Goal: Information Seeking & Learning: Learn about a topic

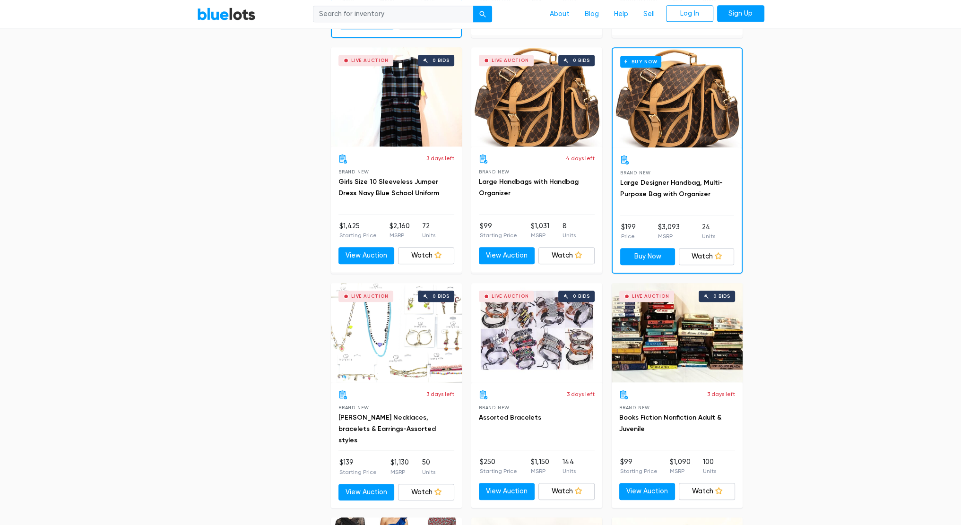
scroll to position [851, 0]
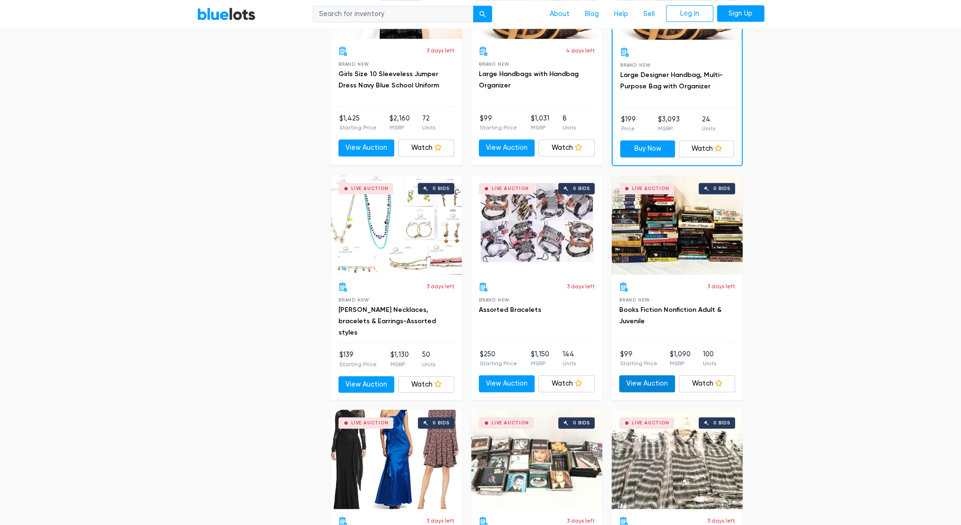
click at [640, 378] on link "View Auction" at bounding box center [647, 383] width 56 height 17
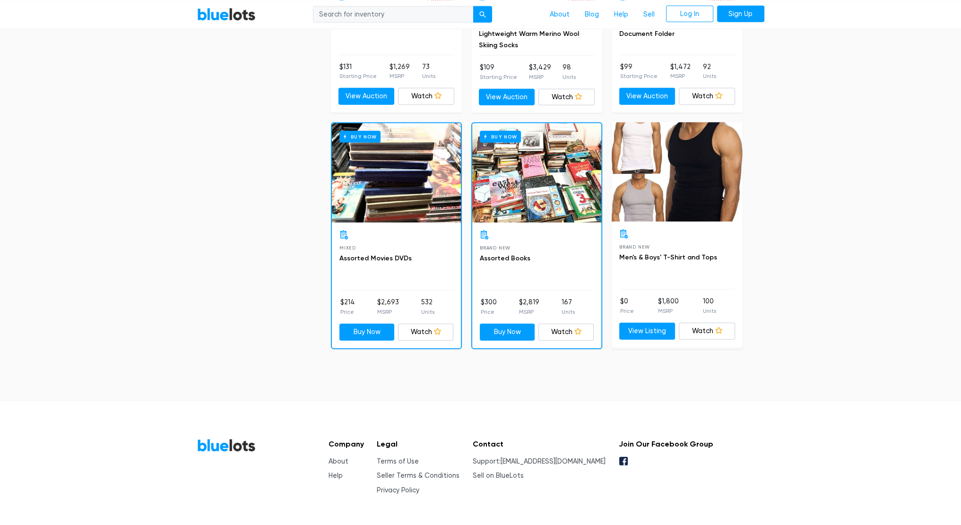
scroll to position [3267, 0]
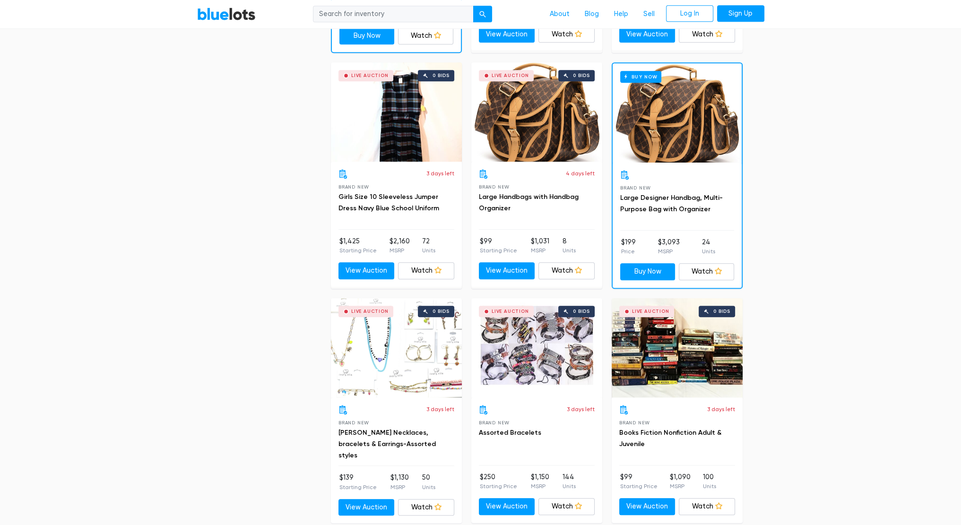
drag, startPoint x: 815, startPoint y: 279, endPoint x: 679, endPoint y: 78, distance: 243.1
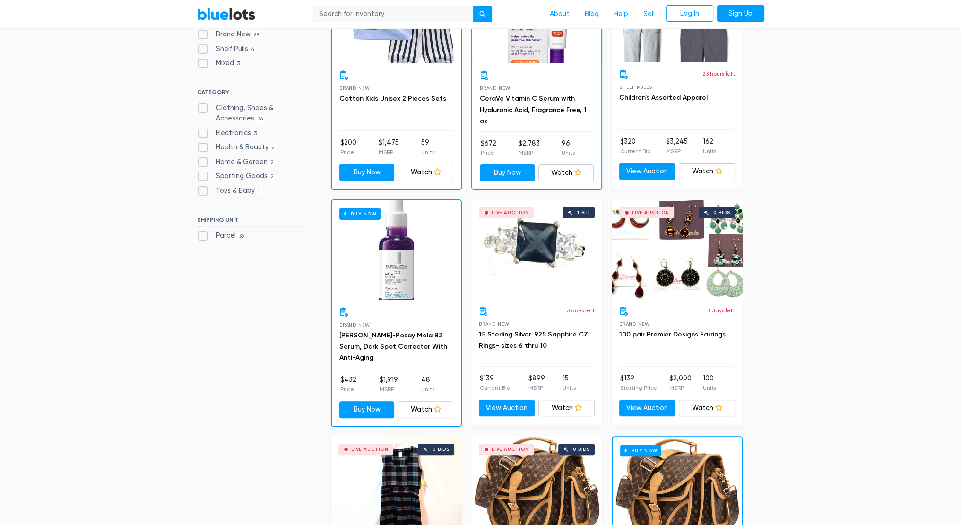
scroll to position [0, 0]
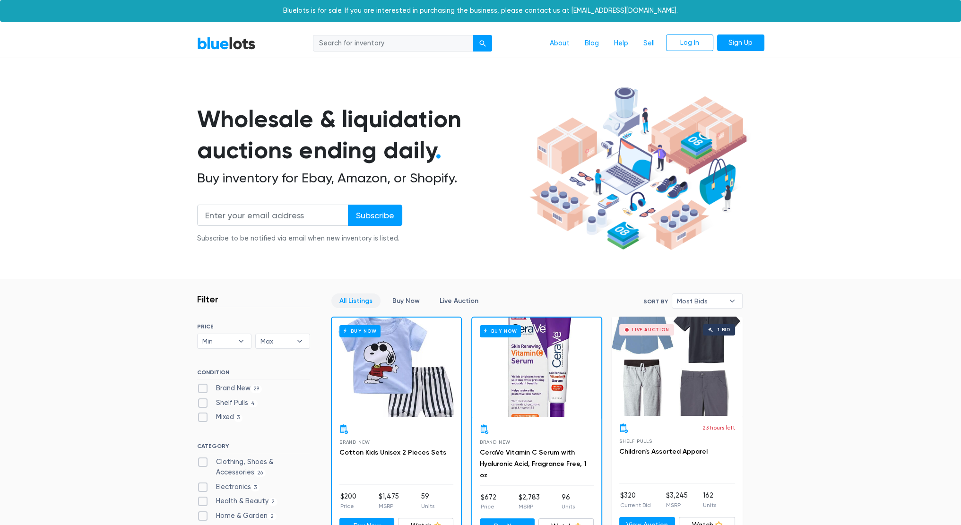
drag, startPoint x: 795, startPoint y: 228, endPoint x: 686, endPoint y: 43, distance: 214.8
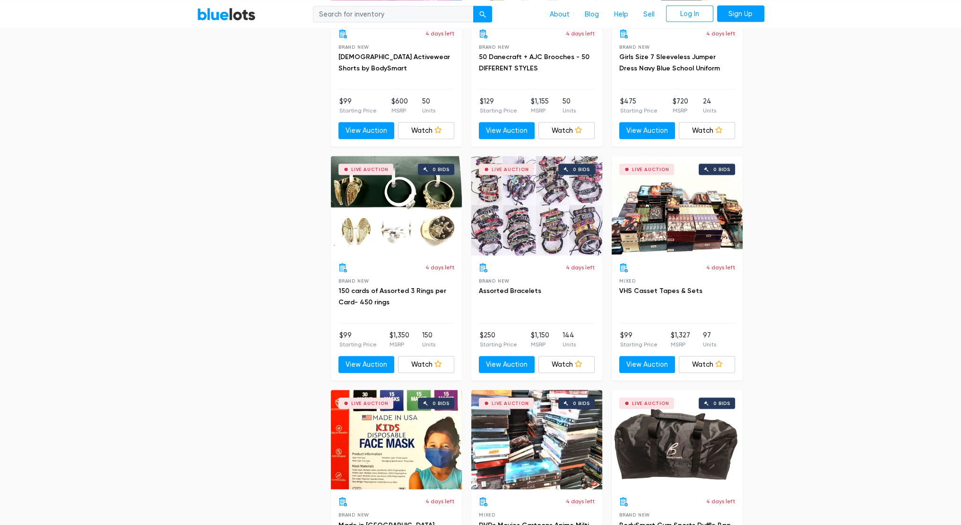
scroll to position [3267, 0]
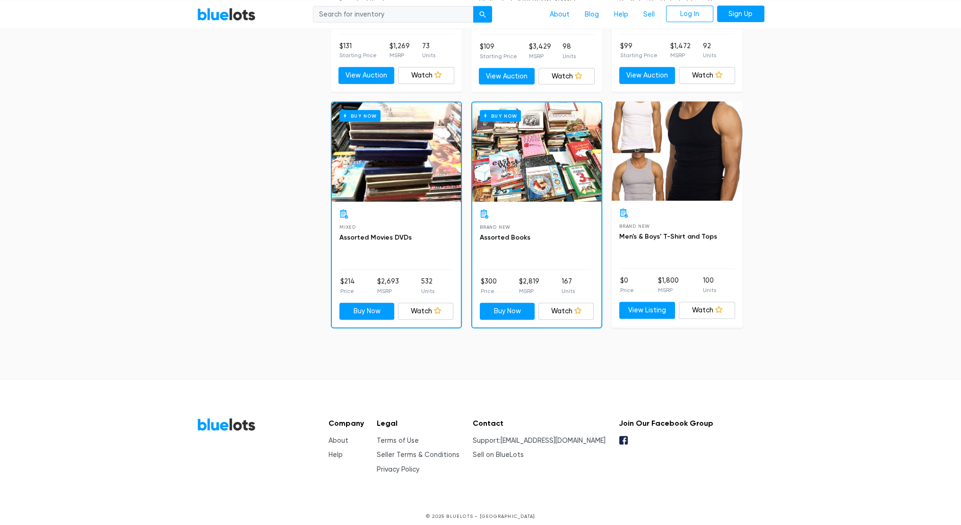
drag, startPoint x: 155, startPoint y: 83, endPoint x: 199, endPoint y: 346, distance: 267.3
click at [338, 437] on link "About" at bounding box center [339, 441] width 20 height 8
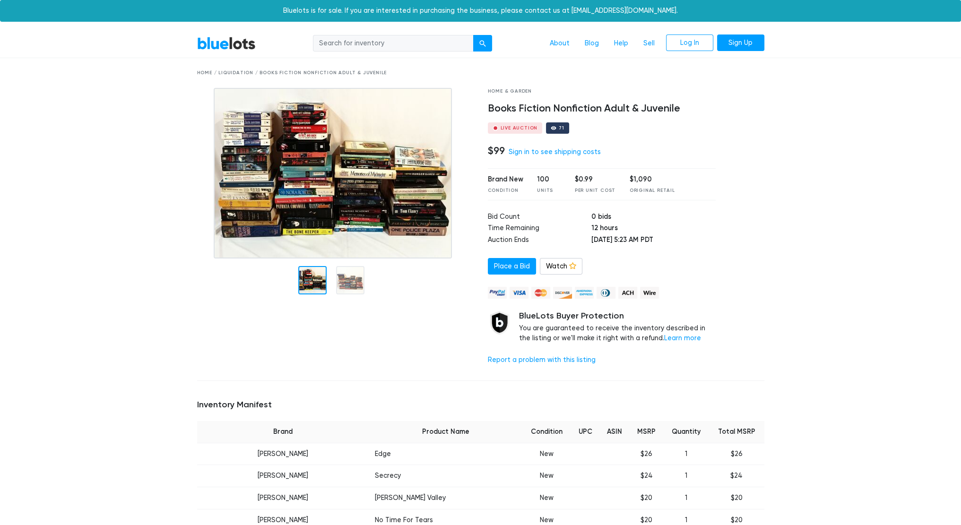
click at [367, 203] on img at bounding box center [333, 173] width 238 height 171
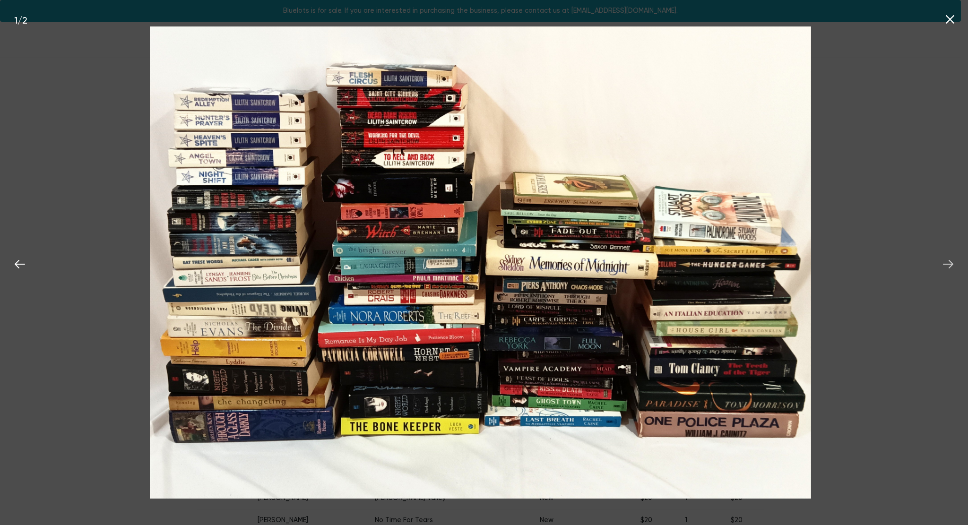
drag, startPoint x: 940, startPoint y: 260, endPoint x: 942, endPoint y: 265, distance: 5.5
click at [940, 260] on button at bounding box center [948, 262] width 21 height 21
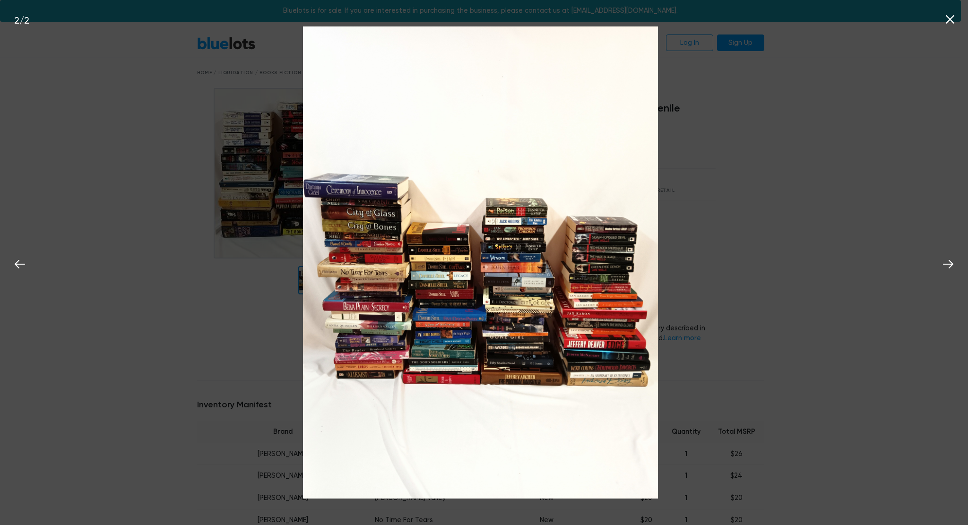
click at [876, 280] on div "2 / 2" at bounding box center [484, 262] width 968 height 525
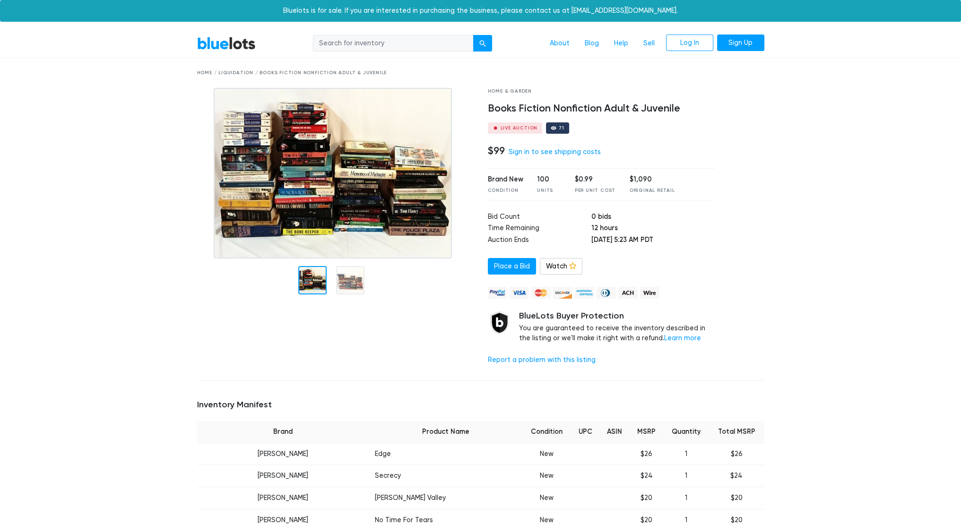
drag, startPoint x: 808, startPoint y: 358, endPoint x: 726, endPoint y: 163, distance: 211.7
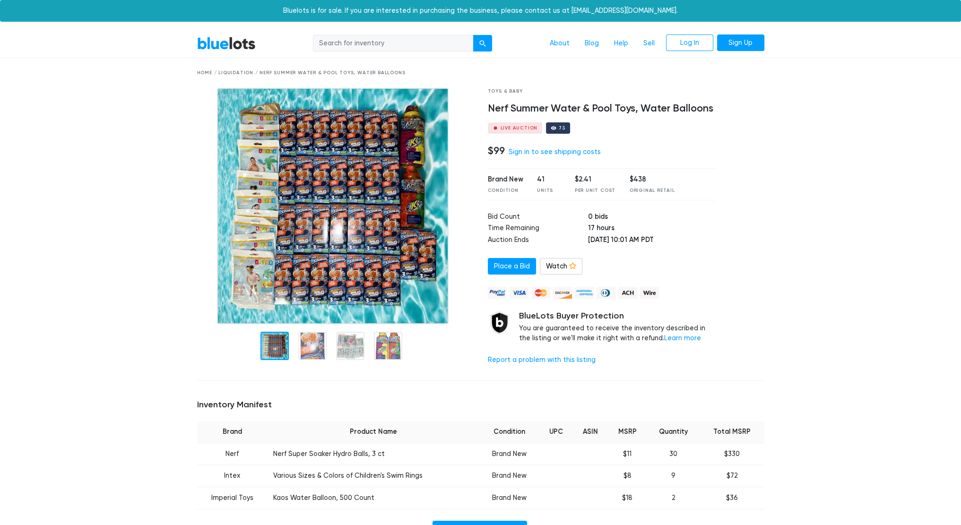
click at [380, 134] on img at bounding box center [333, 206] width 232 height 236
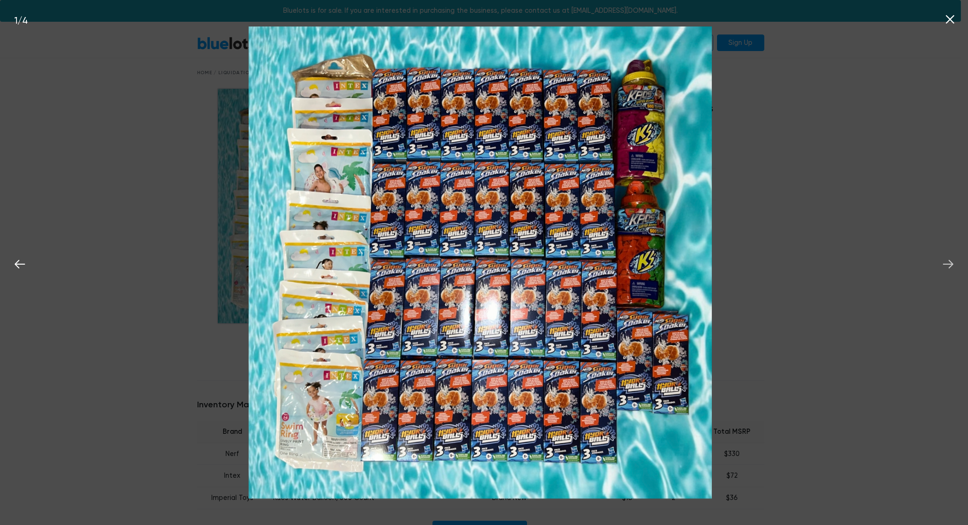
click at [944, 261] on icon at bounding box center [948, 264] width 14 height 14
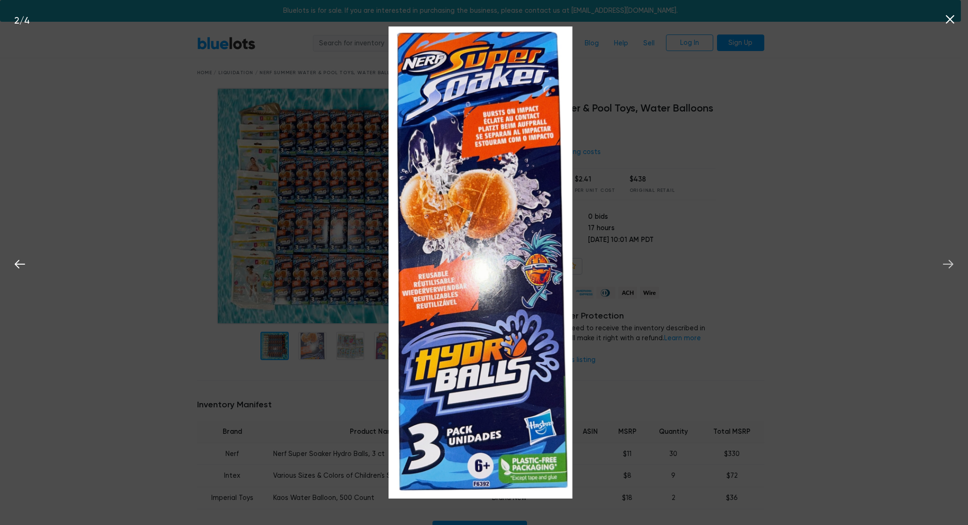
click at [944, 259] on icon at bounding box center [948, 264] width 14 height 14
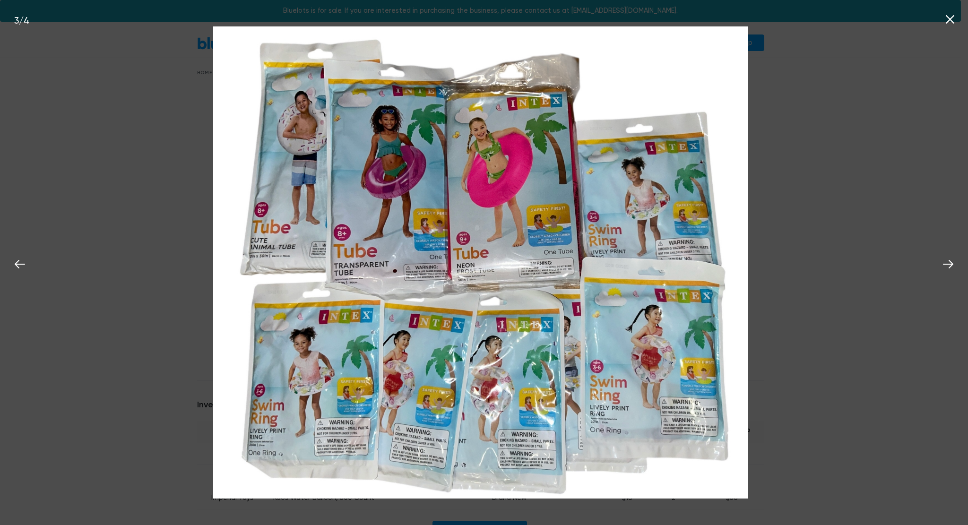
click at [876, 286] on div "3 / 4" at bounding box center [484, 262] width 968 height 525
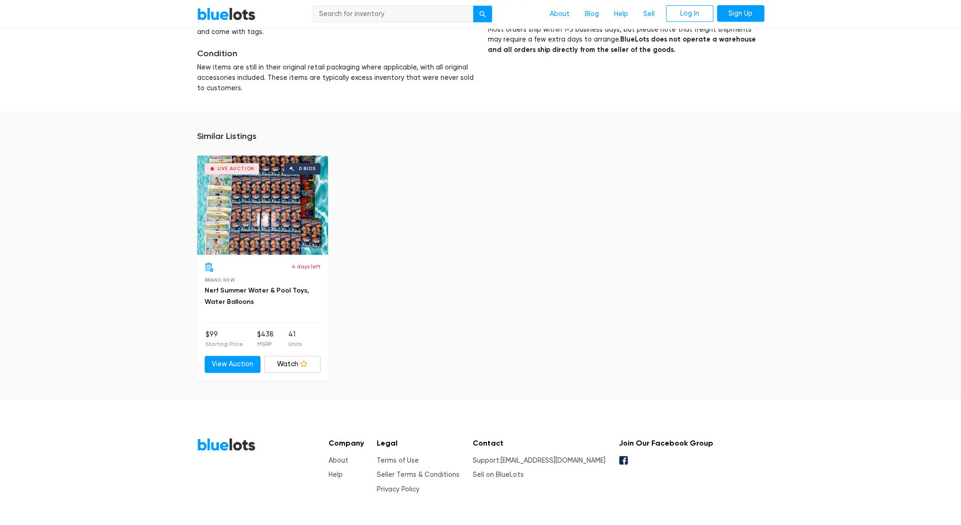
scroll to position [611, 0]
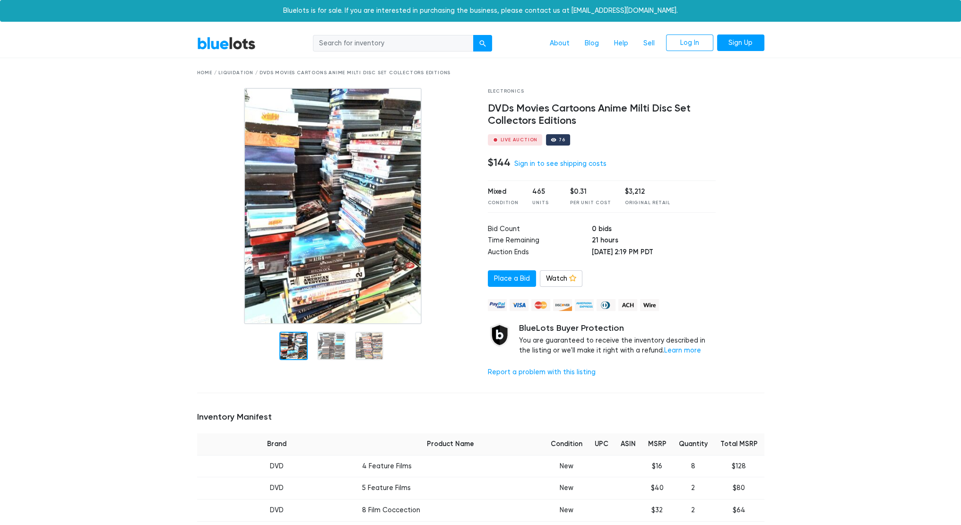
click at [320, 165] on img at bounding box center [333, 206] width 178 height 236
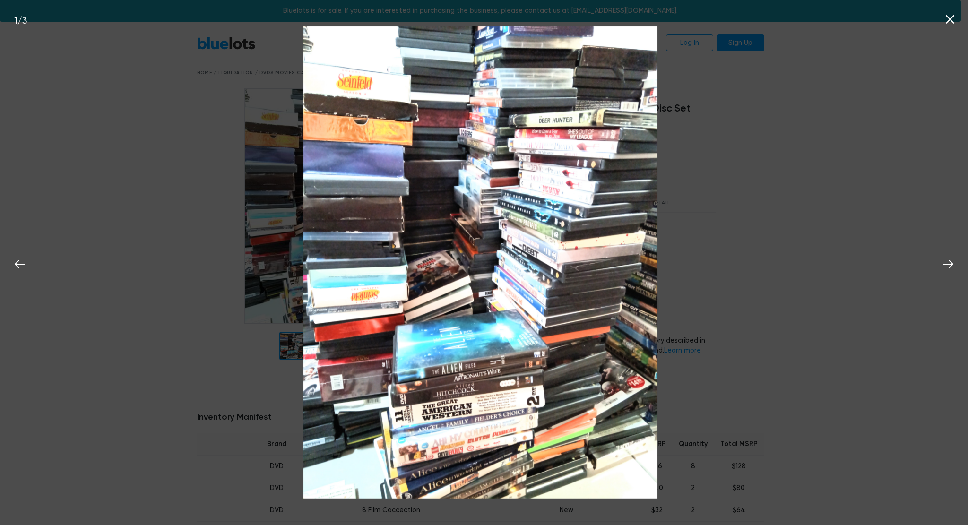
click at [937, 274] on div "1 / 3" at bounding box center [484, 262] width 968 height 525
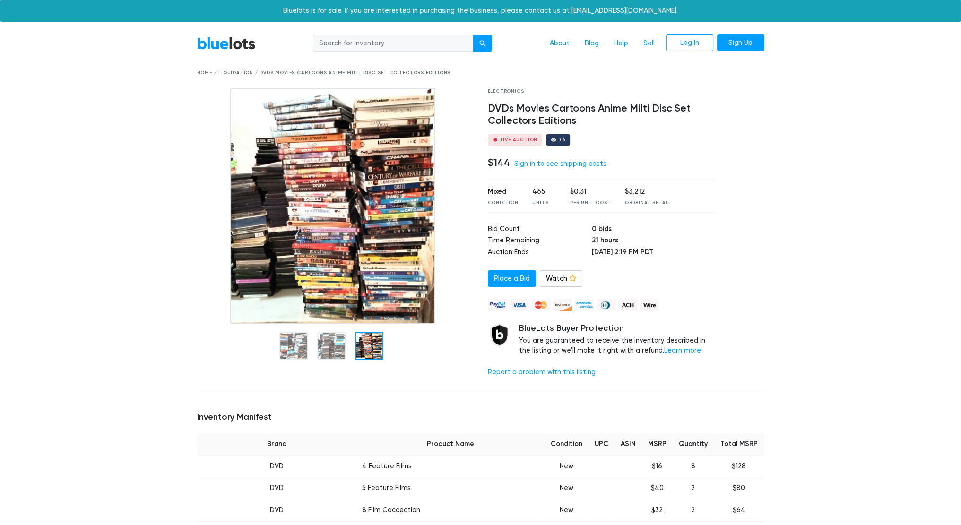
click at [363, 347] on div at bounding box center [369, 346] width 28 height 28
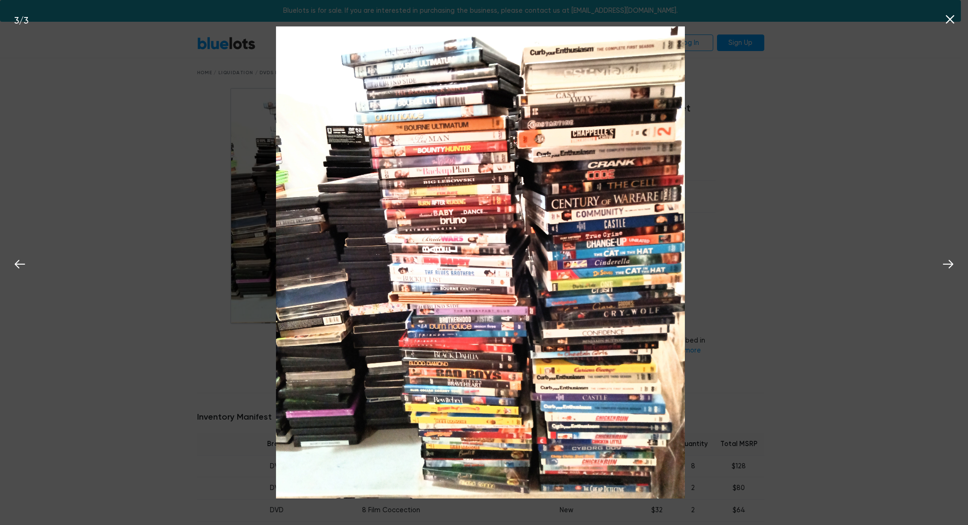
click at [810, 240] on div "3 / 3" at bounding box center [484, 262] width 968 height 525
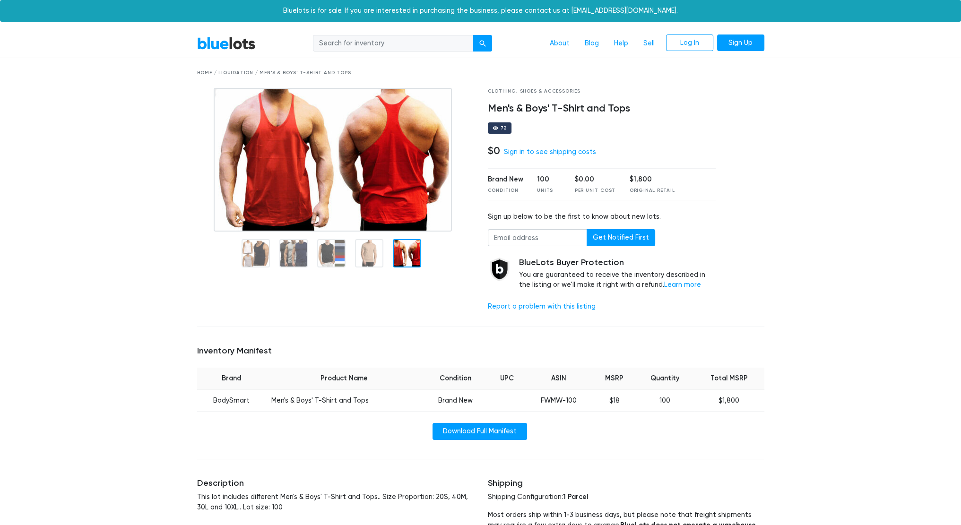
drag, startPoint x: 811, startPoint y: 330, endPoint x: 736, endPoint y: 78, distance: 262.8
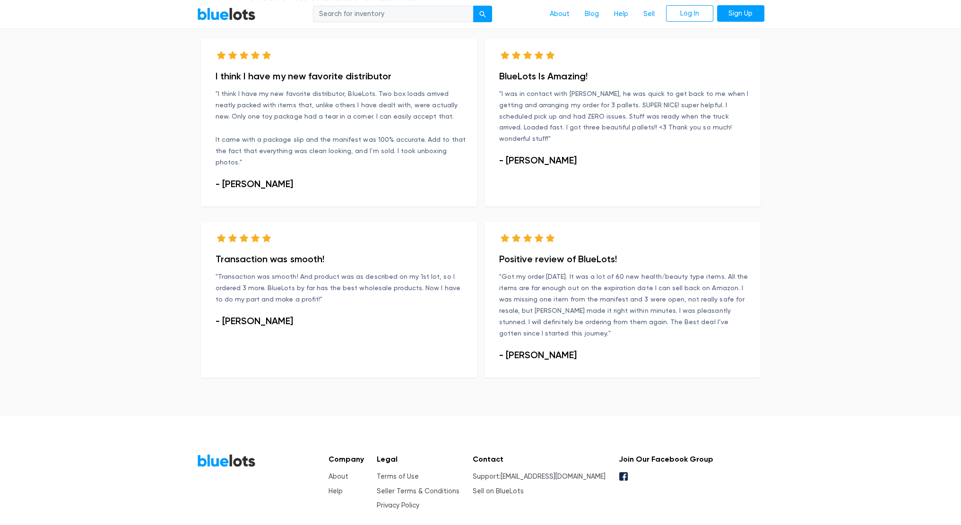
scroll to position [520, 0]
